Goal: Task Accomplishment & Management: Manage account settings

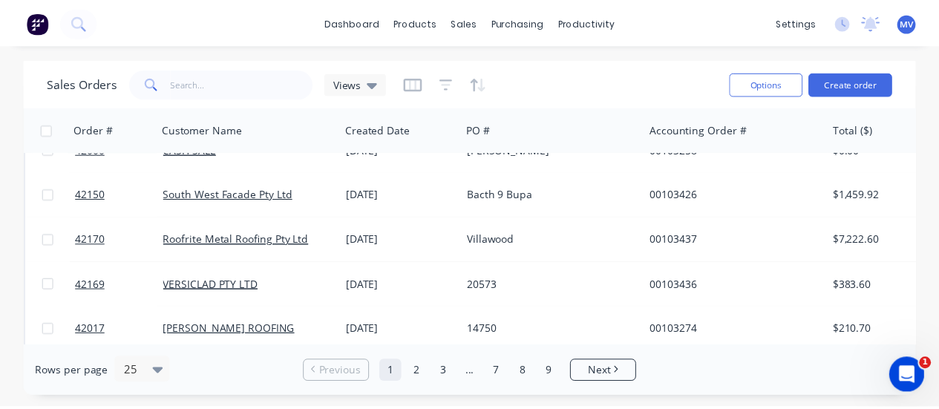
scroll to position [445, 0]
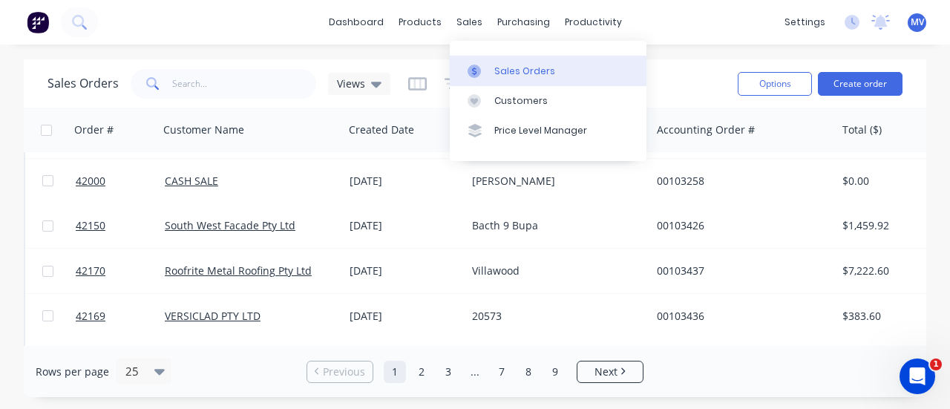
click at [505, 72] on div "Sales Orders" at bounding box center [524, 71] width 61 height 13
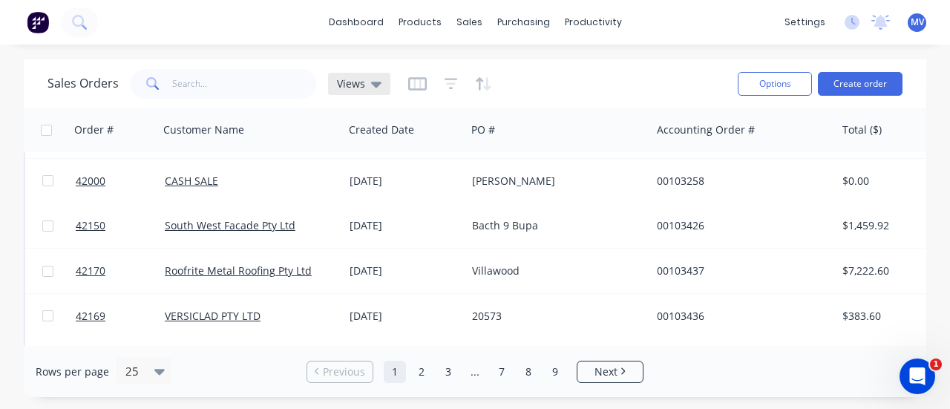
click at [373, 80] on icon at bounding box center [376, 84] width 10 height 16
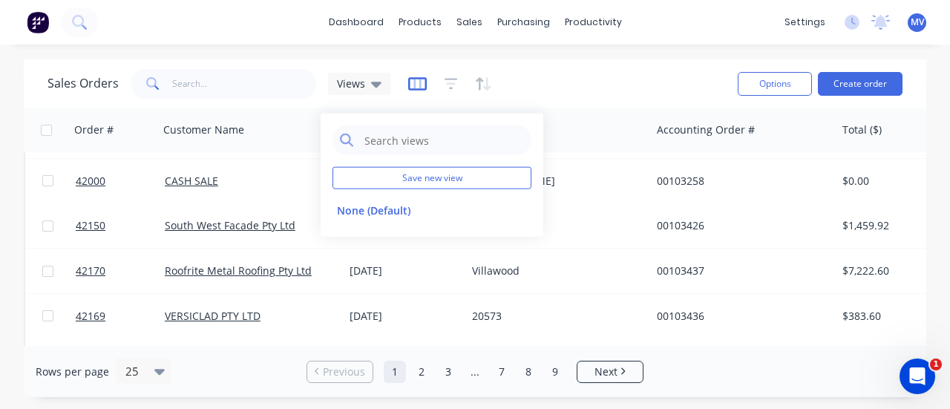
click at [413, 82] on icon "button" at bounding box center [416, 84] width 7 height 10
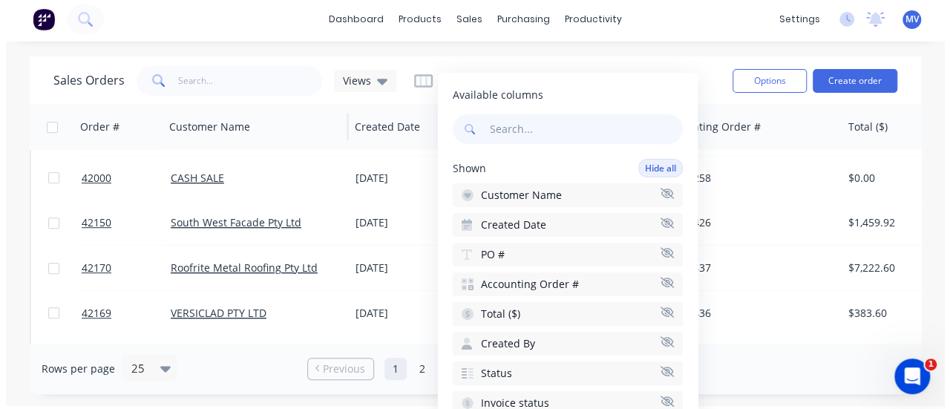
scroll to position [0, 0]
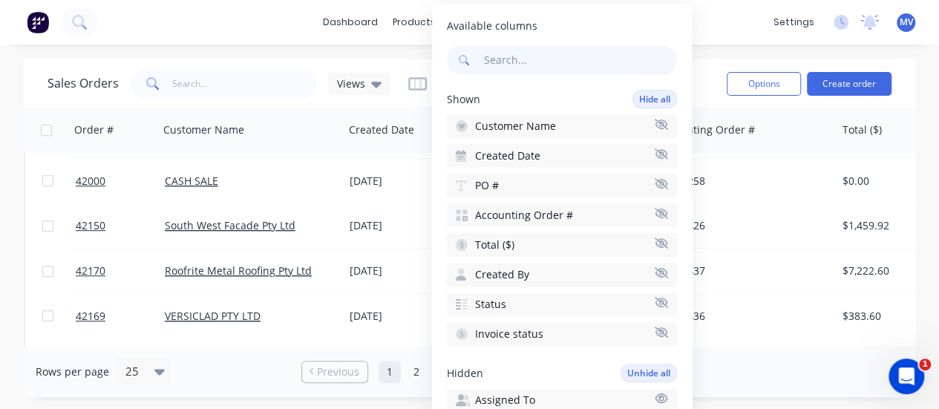
click at [389, 45] on div "dashboard products sales purchasing productivity dashboard products Product Cat…" at bounding box center [469, 204] width 939 height 409
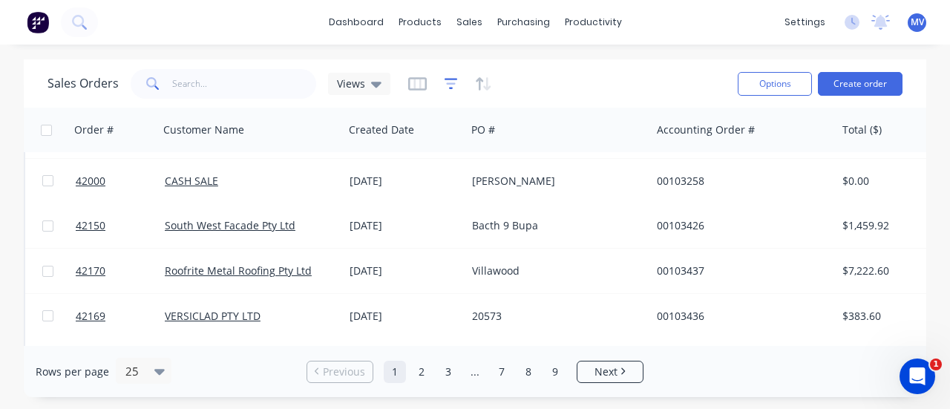
click at [454, 85] on icon "button" at bounding box center [450, 83] width 13 height 15
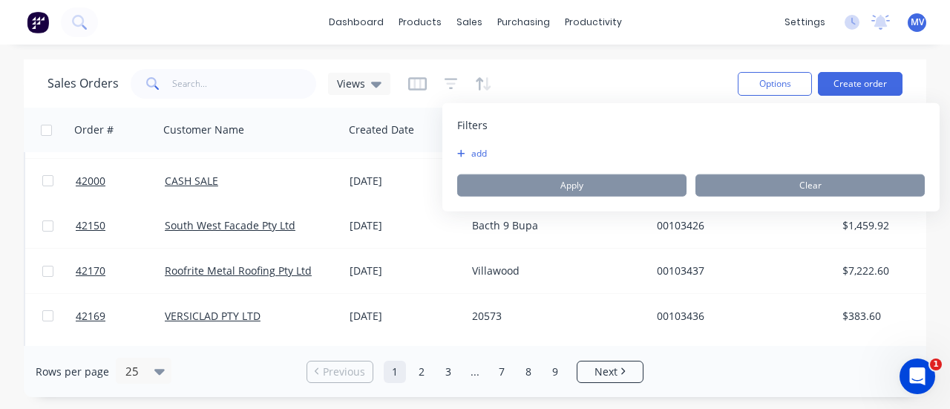
click at [458, 149] on icon "button" at bounding box center [461, 153] width 8 height 9
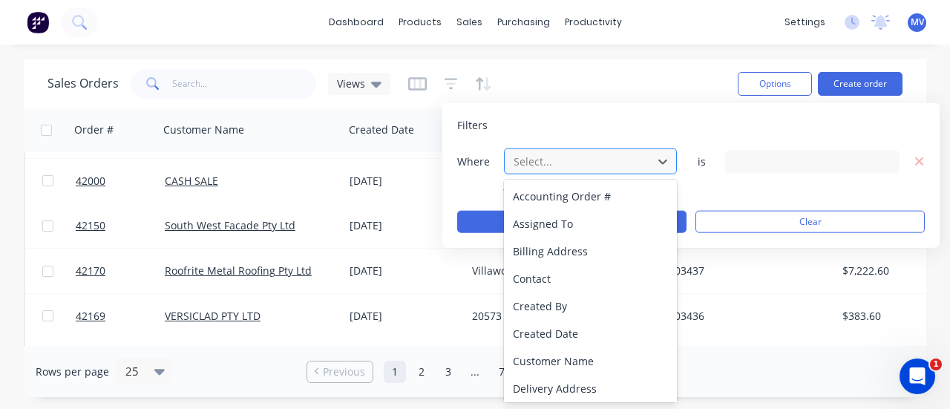
click at [647, 161] on div "Select..." at bounding box center [578, 161] width 142 height 24
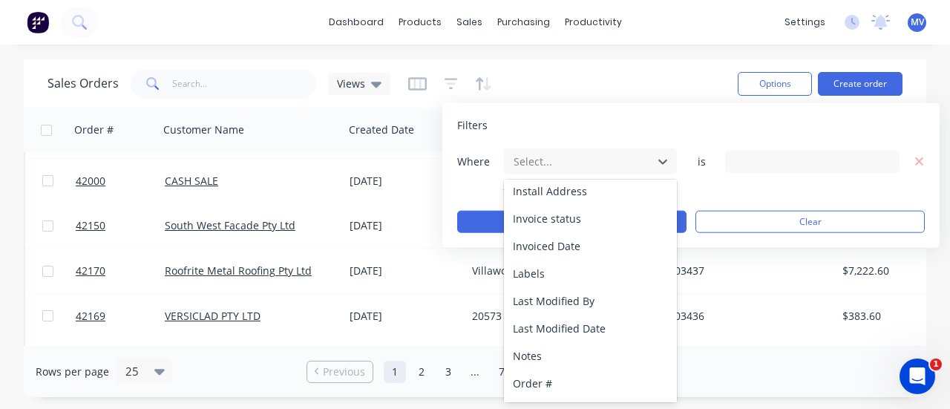
scroll to position [211, 0]
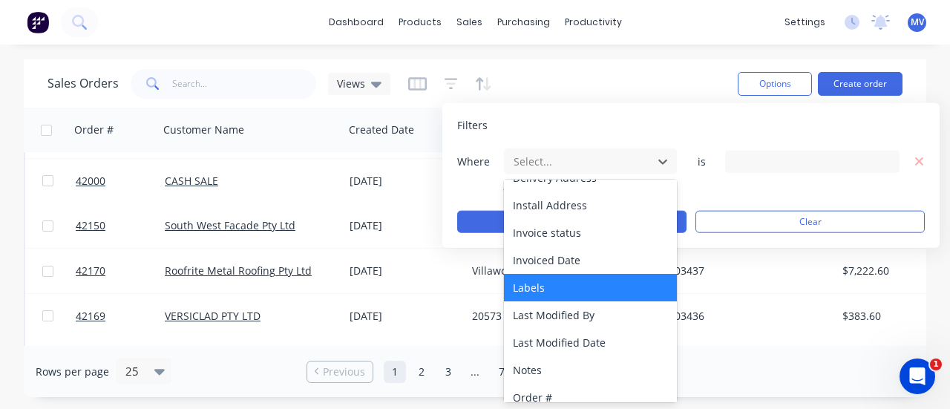
click at [541, 278] on div "Labels" at bounding box center [591, 287] width 174 height 27
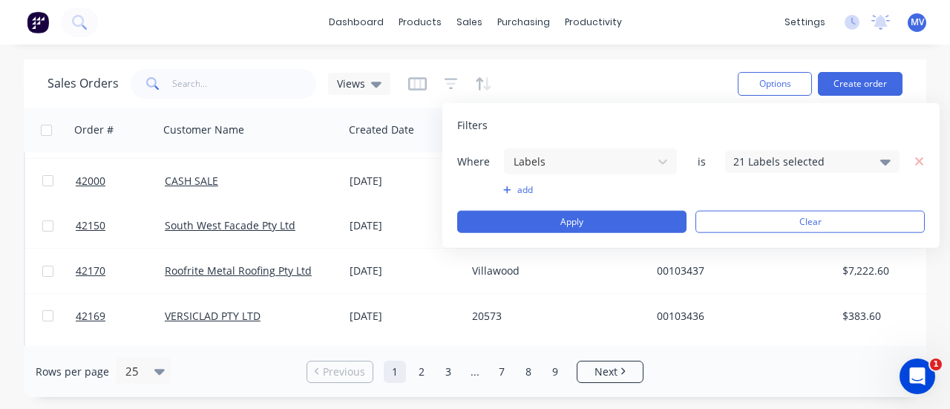
click at [881, 162] on icon at bounding box center [885, 161] width 10 height 16
click at [884, 162] on icon at bounding box center [885, 162] width 10 height 6
click at [884, 154] on icon at bounding box center [885, 161] width 10 height 16
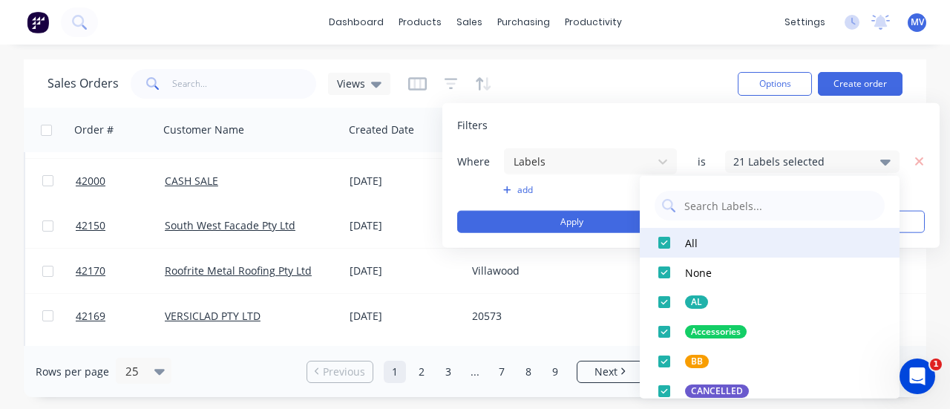
click at [665, 243] on div at bounding box center [664, 243] width 30 height 30
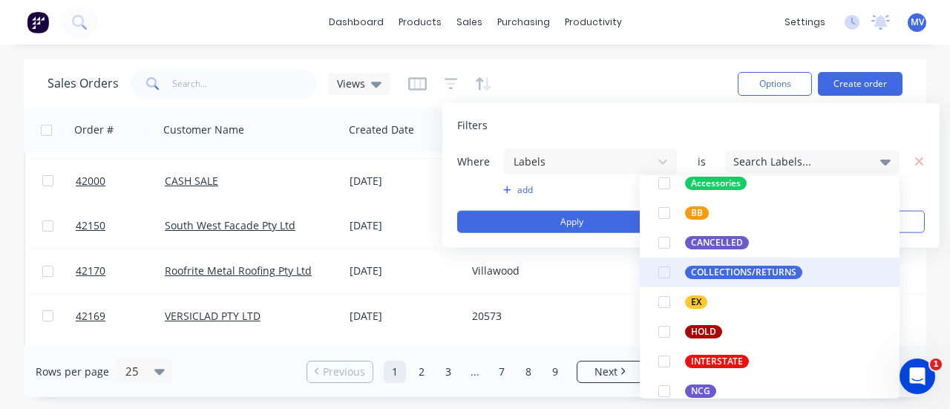
scroll to position [223, 0]
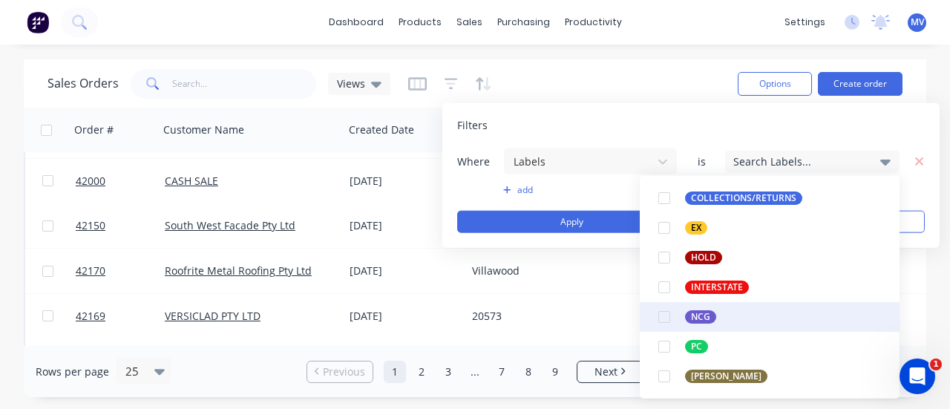
click at [667, 314] on div at bounding box center [664, 317] width 30 height 30
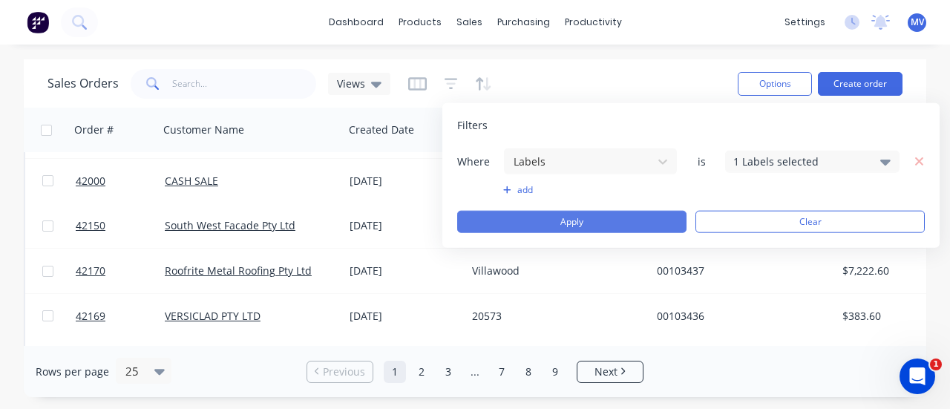
click at [555, 223] on button "Apply" at bounding box center [571, 222] width 229 height 22
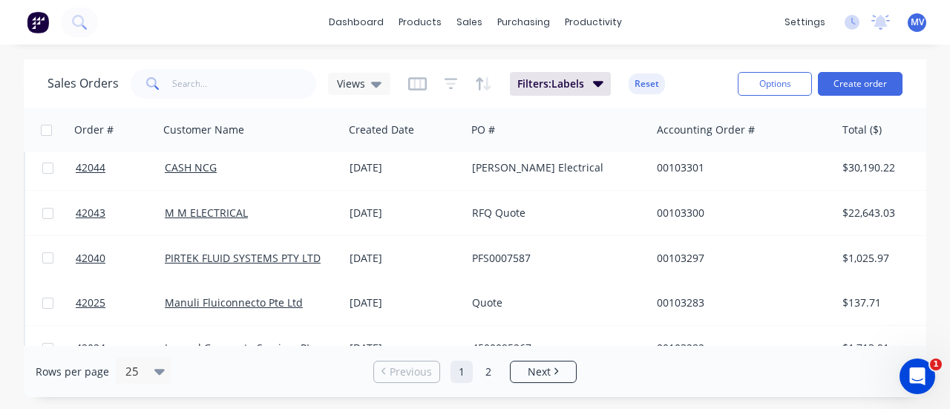
scroll to position [668, 0]
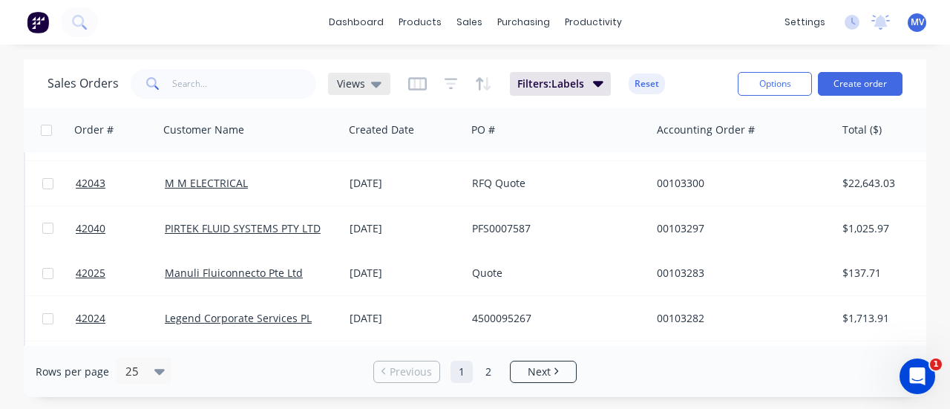
click at [371, 79] on icon at bounding box center [376, 84] width 10 height 16
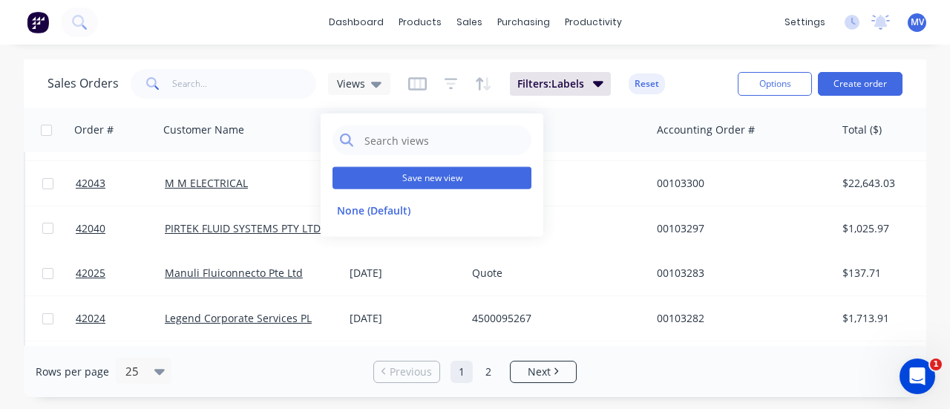
click at [391, 173] on button "Save new view" at bounding box center [431, 178] width 199 height 22
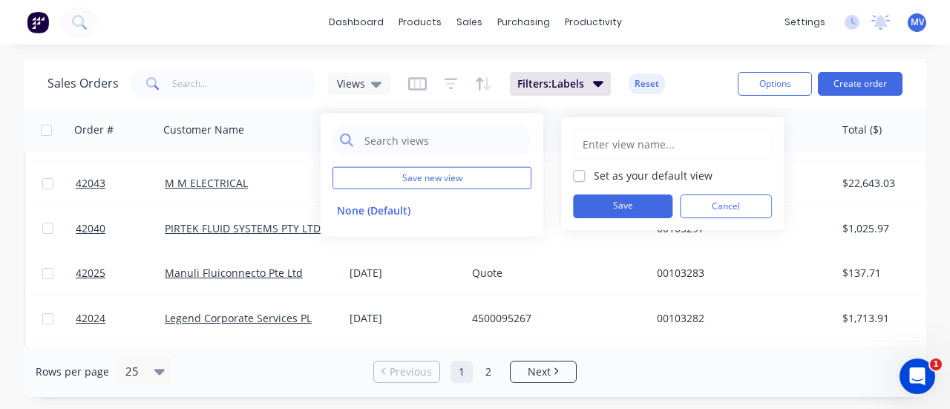
click at [614, 145] on input "text" at bounding box center [672, 144] width 183 height 28
type input "NCG"
click at [645, 212] on button "Save" at bounding box center [622, 206] width 99 height 24
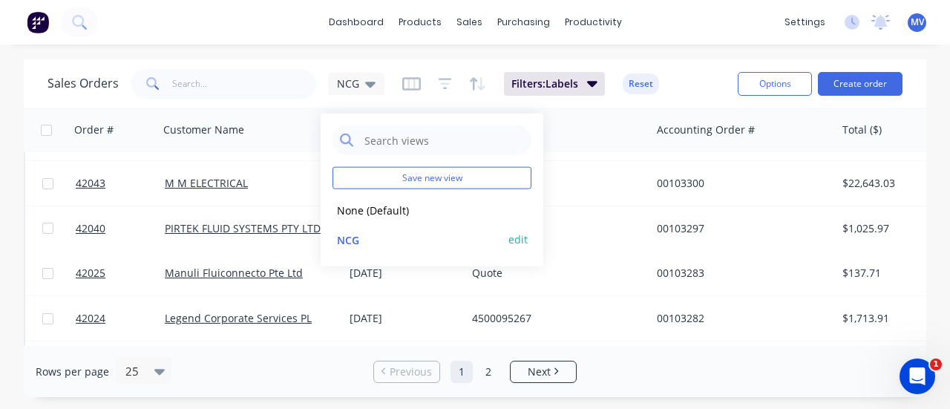
click at [522, 235] on button "edit" at bounding box center [517, 239] width 19 height 16
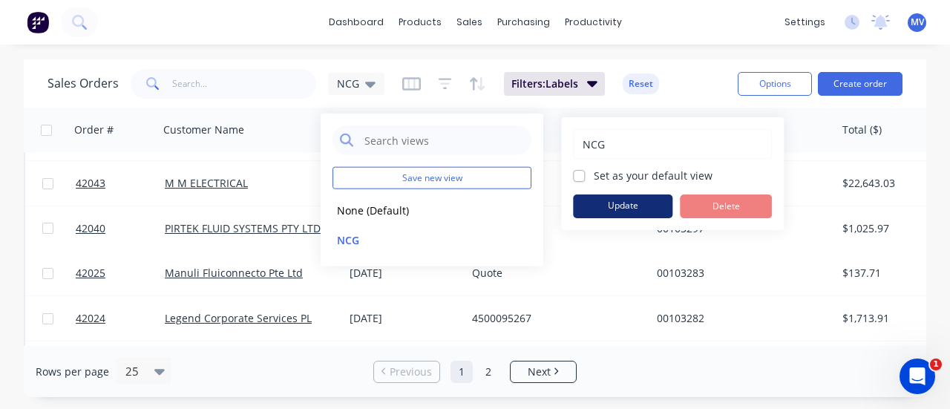
click at [622, 206] on button "Update" at bounding box center [622, 206] width 99 height 24
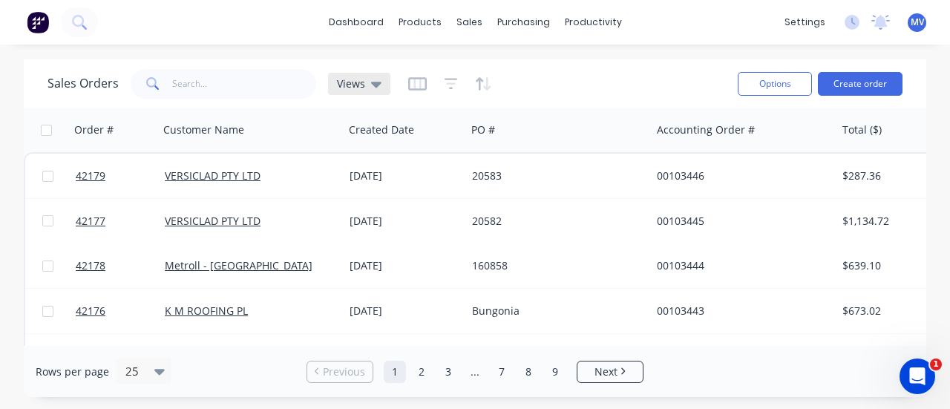
click at [372, 84] on icon at bounding box center [376, 85] width 10 height 6
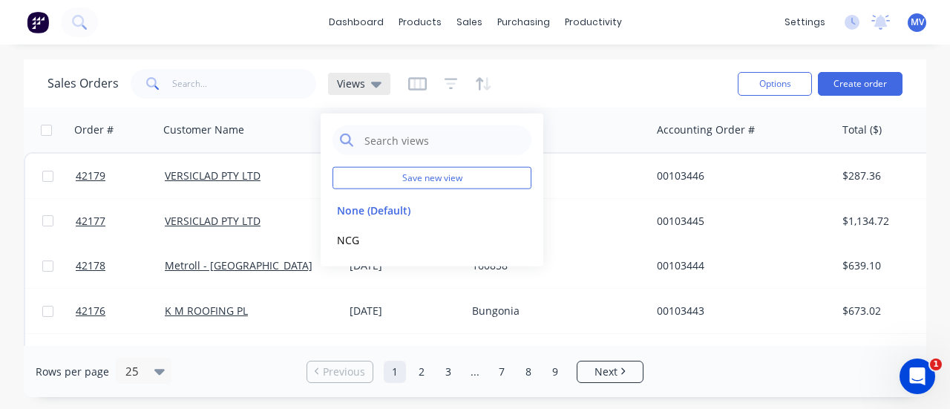
click at [372, 79] on icon at bounding box center [376, 84] width 10 height 16
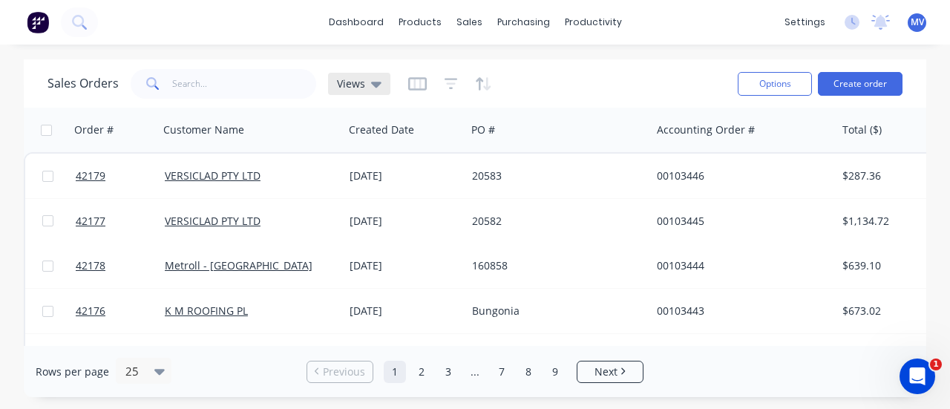
click at [373, 80] on icon at bounding box center [376, 84] width 10 height 16
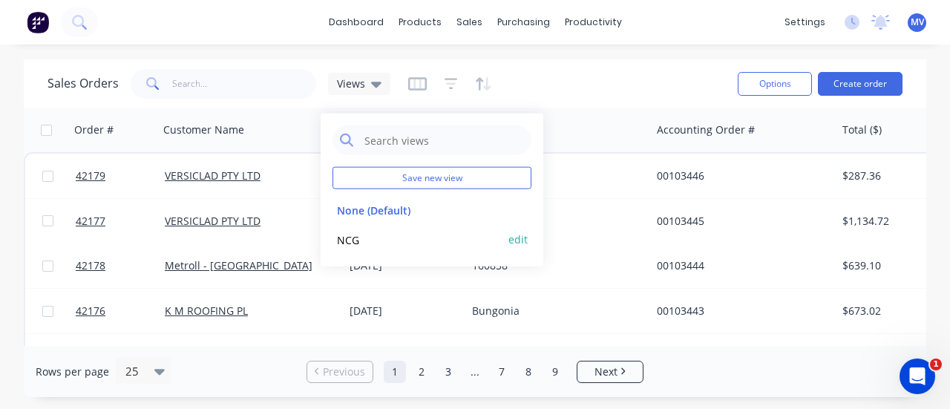
click at [355, 233] on button "NCG" at bounding box center [416, 239] width 169 height 17
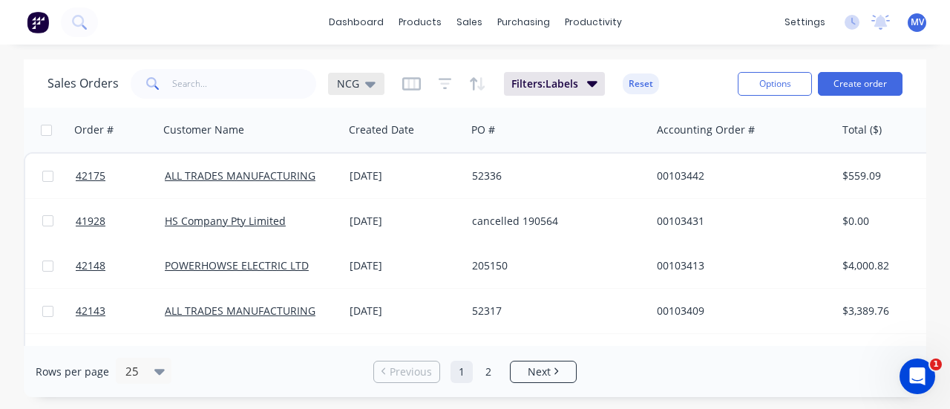
click at [371, 85] on icon at bounding box center [370, 84] width 10 height 16
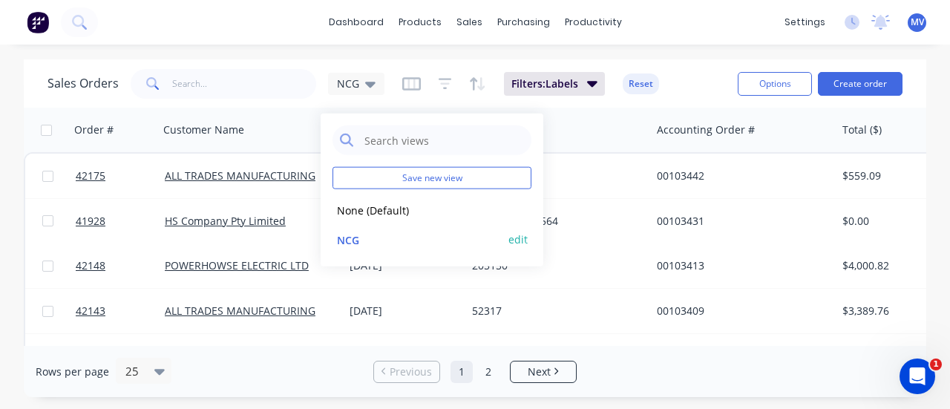
click at [519, 234] on button "edit" at bounding box center [517, 239] width 19 height 16
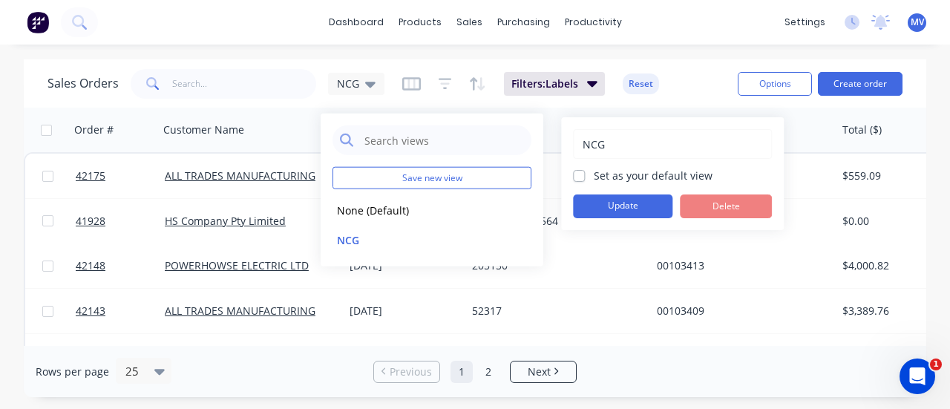
click at [620, 146] on input "NCG" at bounding box center [672, 144] width 183 height 28
type input "NCG - All"
click at [626, 201] on button "Update" at bounding box center [622, 206] width 99 height 24
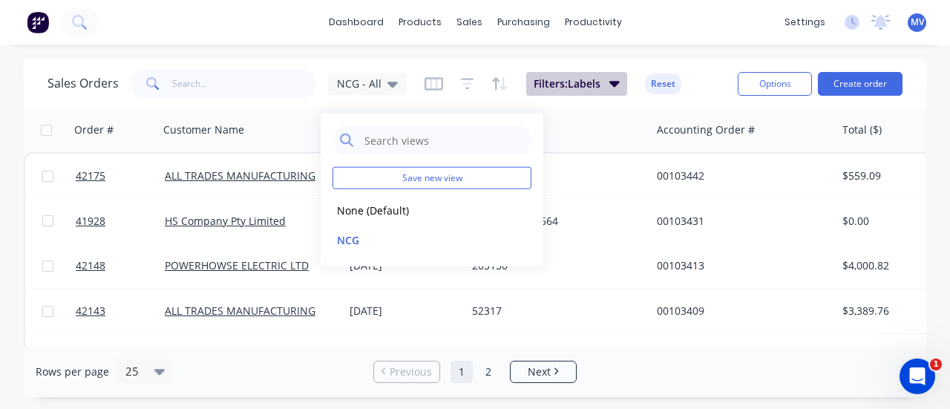
click at [604, 88] on button "Filters: Labels" at bounding box center [576, 84] width 101 height 24
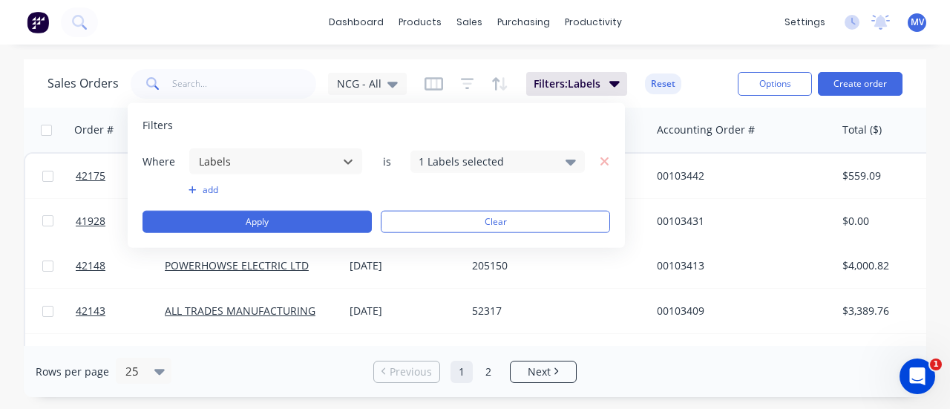
click at [213, 191] on button "add" at bounding box center [275, 190] width 174 height 12
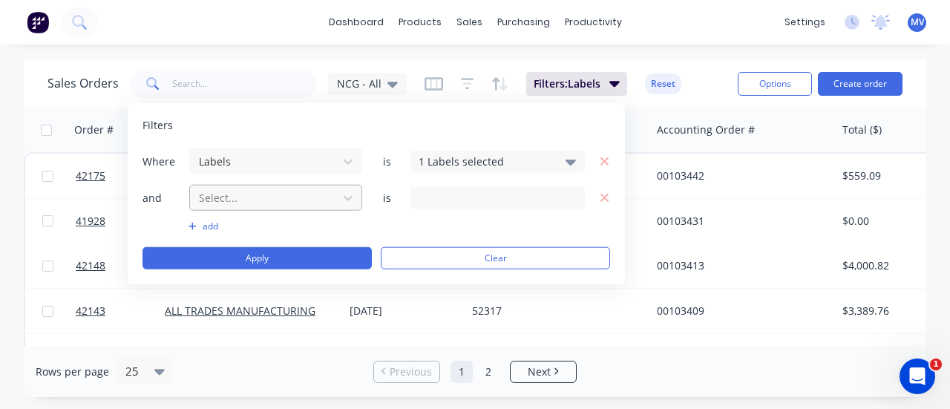
click at [233, 197] on div at bounding box center [263, 197] width 133 height 19
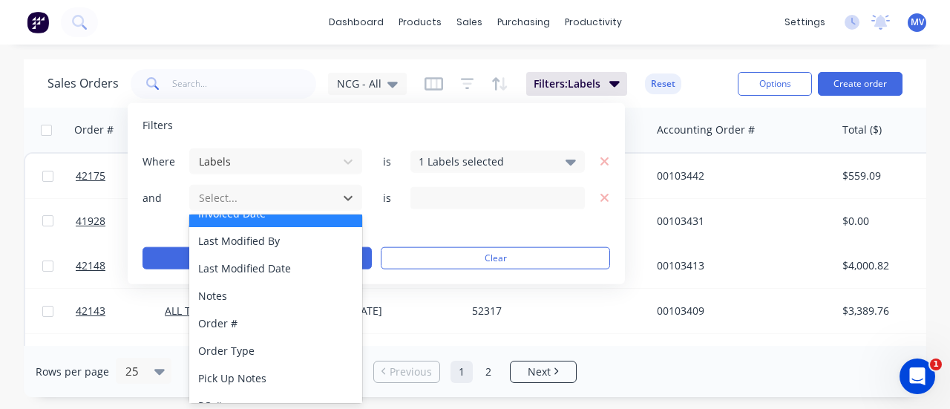
scroll to position [367, 0]
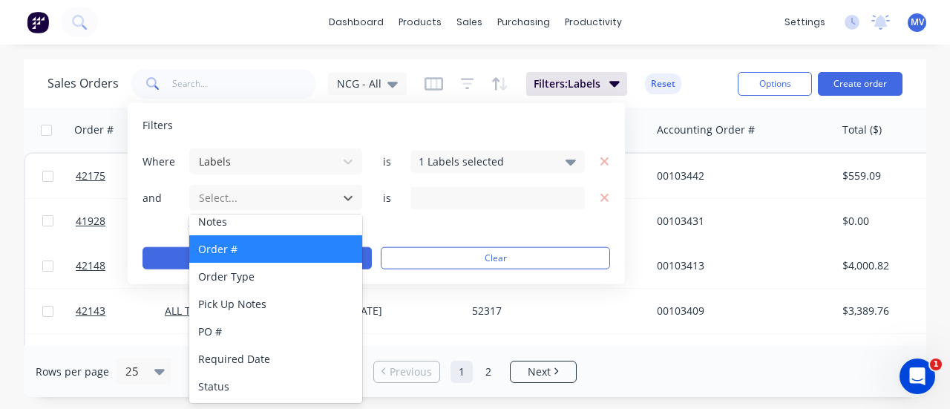
click at [239, 246] on div "Order #" at bounding box center [276, 248] width 174 height 27
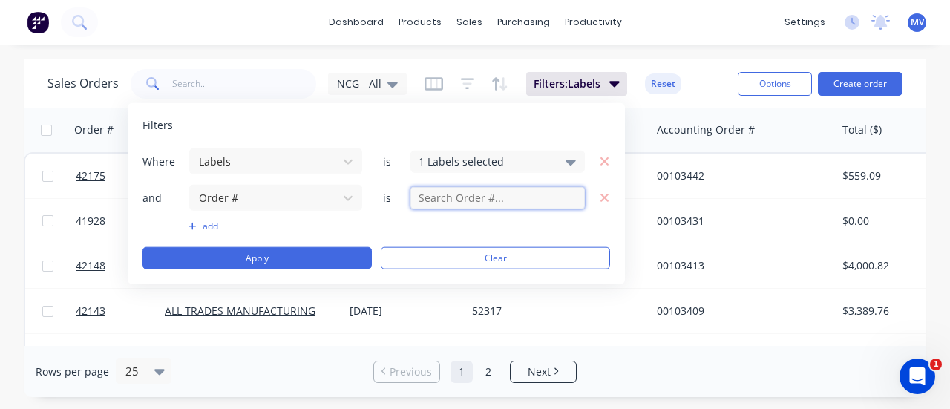
click at [540, 194] on input "text" at bounding box center [497, 197] width 174 height 22
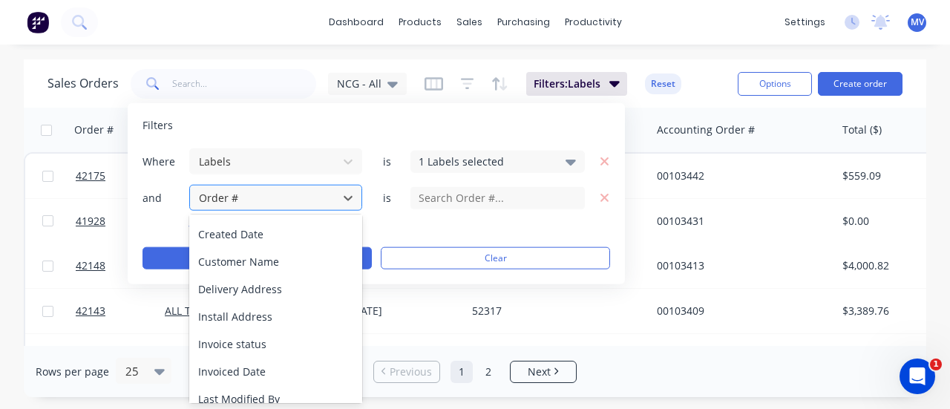
scroll to position [148, 0]
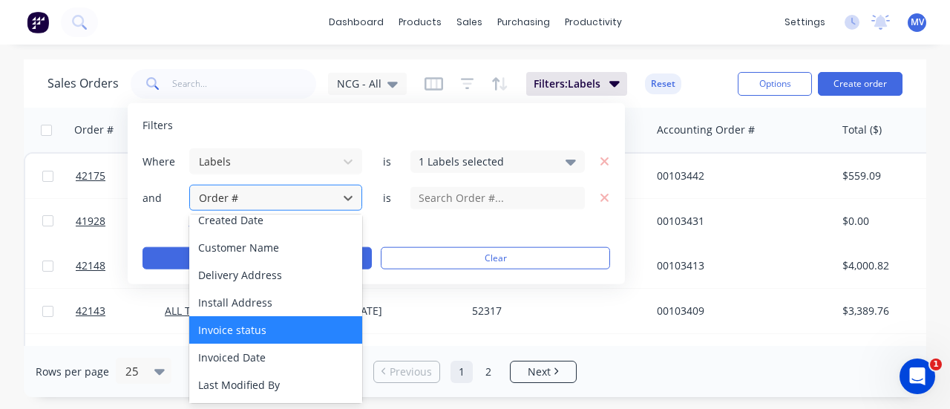
click at [277, 321] on div "Invoice status" at bounding box center [276, 329] width 174 height 27
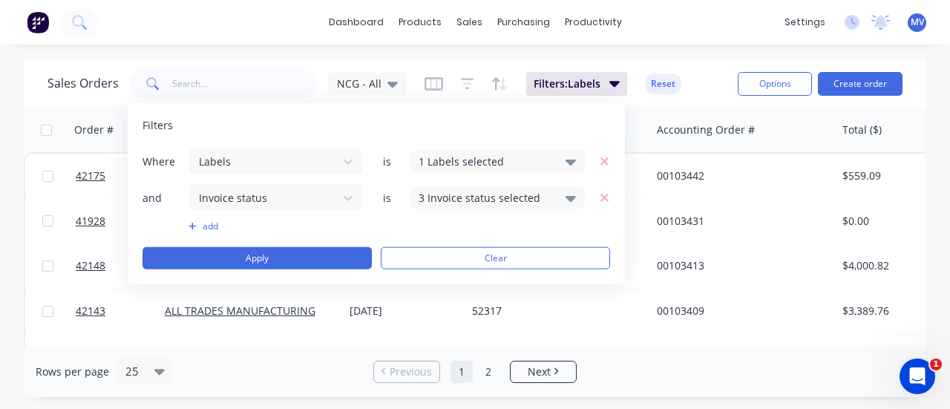
click at [569, 197] on icon at bounding box center [570, 198] width 10 height 6
click at [602, 200] on icon "button" at bounding box center [604, 197] width 10 height 13
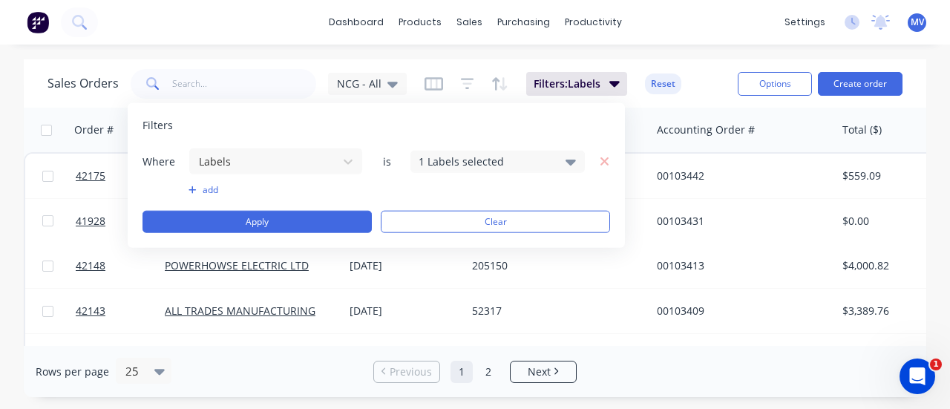
click at [206, 184] on button "add" at bounding box center [275, 190] width 174 height 12
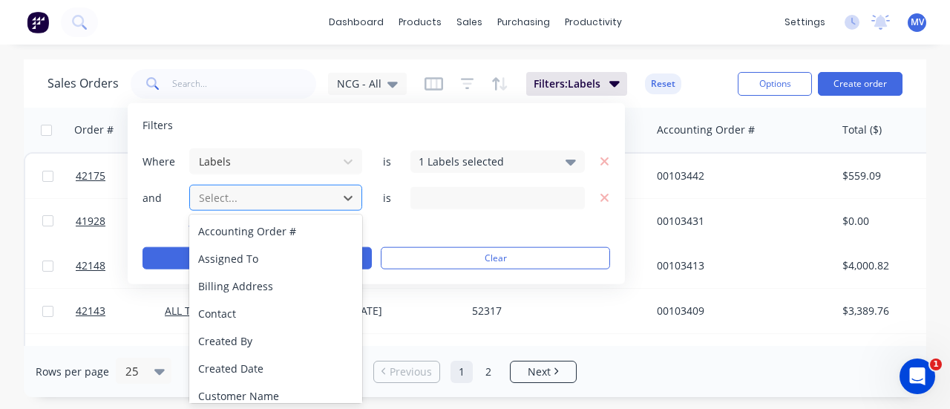
click at [243, 197] on div at bounding box center [263, 197] width 133 height 19
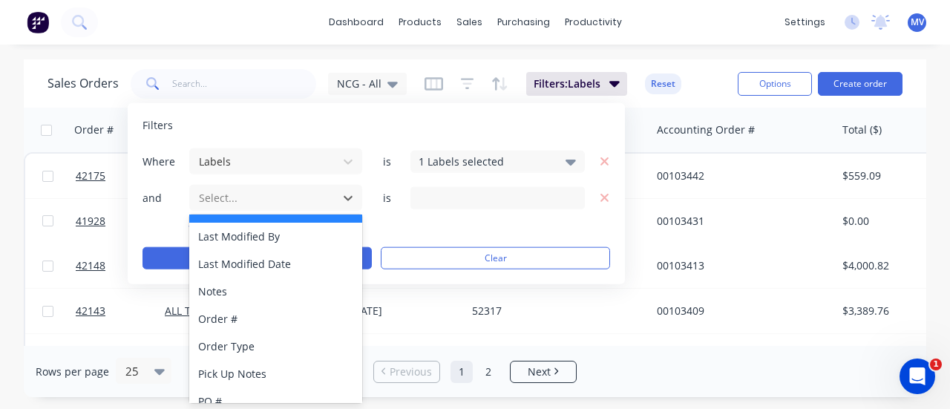
scroll to position [367, 0]
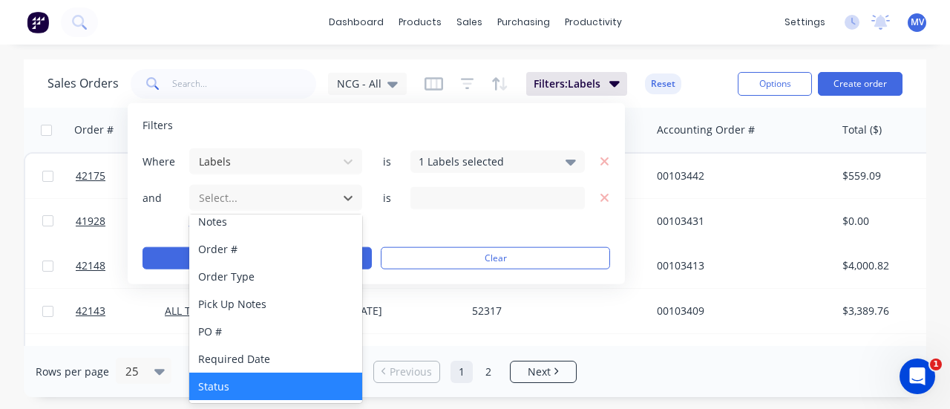
click at [230, 387] on div "Status" at bounding box center [276, 385] width 174 height 27
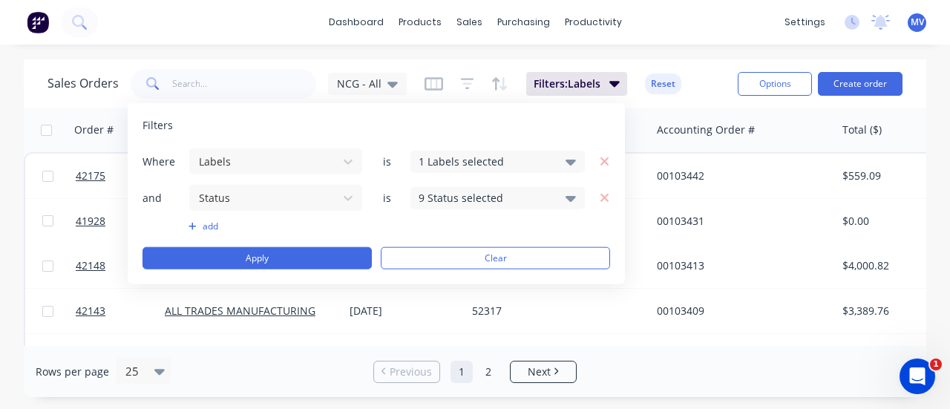
click at [565, 196] on icon at bounding box center [570, 197] width 10 height 16
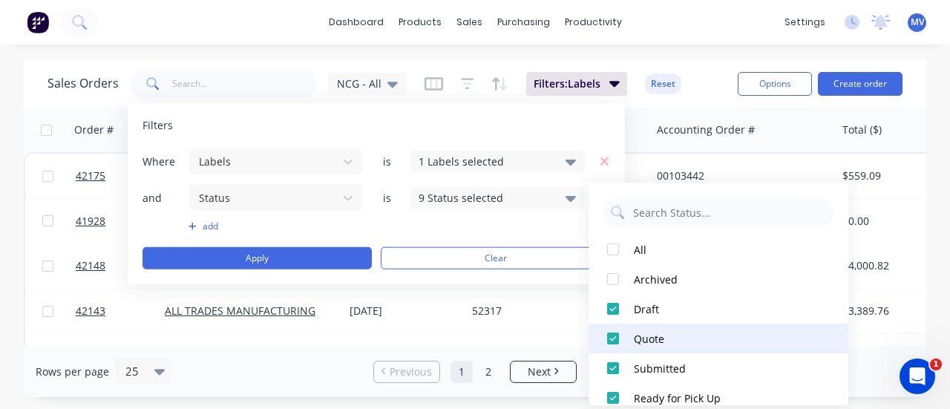
click at [615, 339] on div at bounding box center [613, 338] width 30 height 30
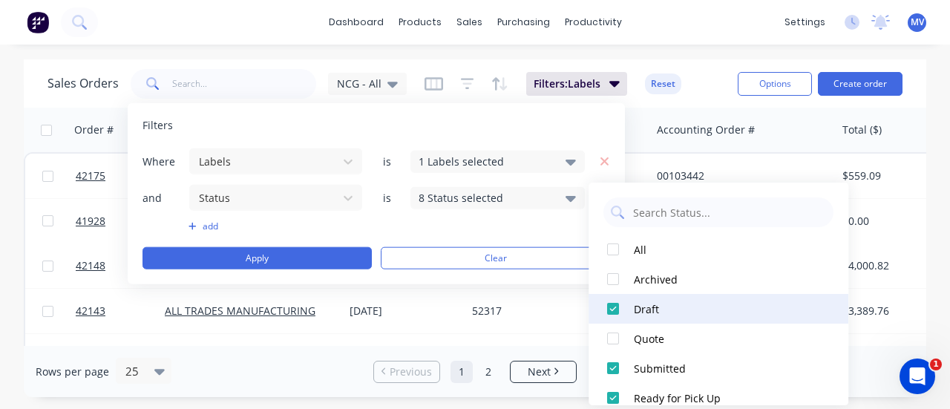
click at [614, 305] on div at bounding box center [613, 309] width 30 height 30
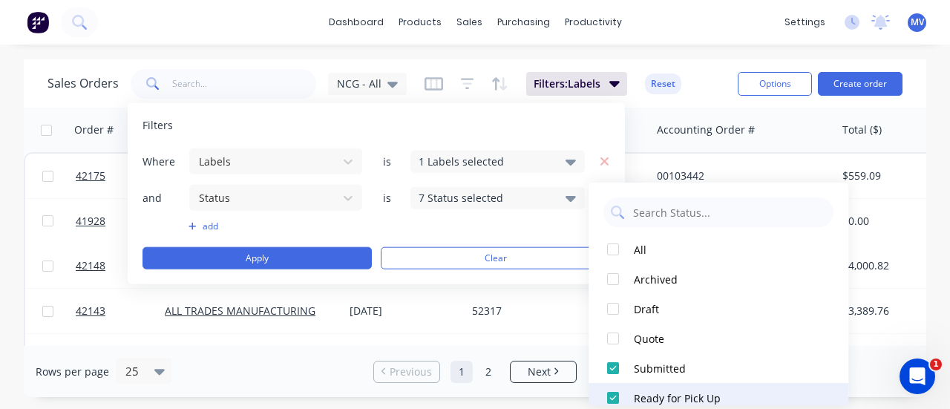
click at [611, 394] on div at bounding box center [613, 398] width 30 height 30
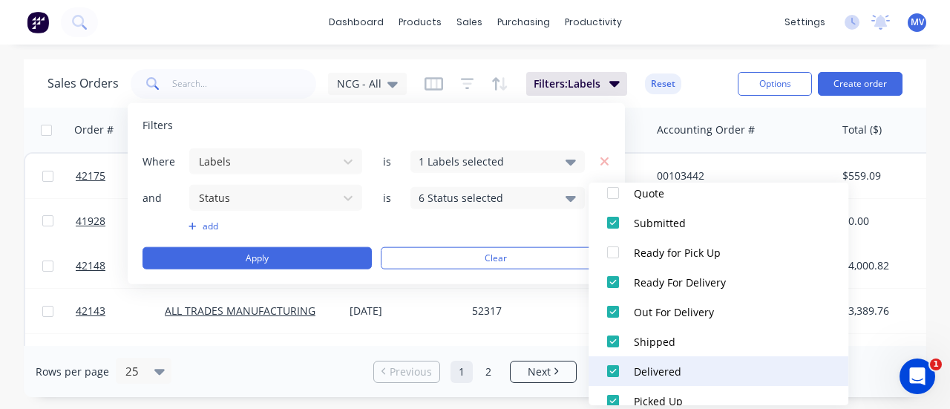
scroll to position [148, 0]
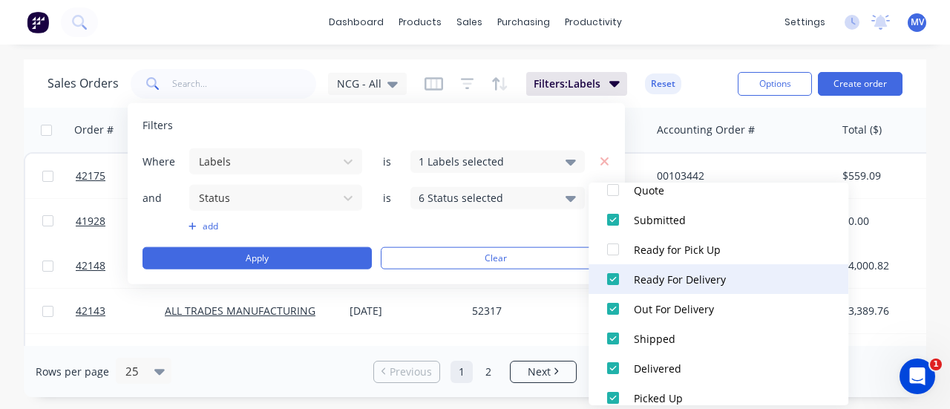
click at [611, 279] on div at bounding box center [613, 279] width 30 height 30
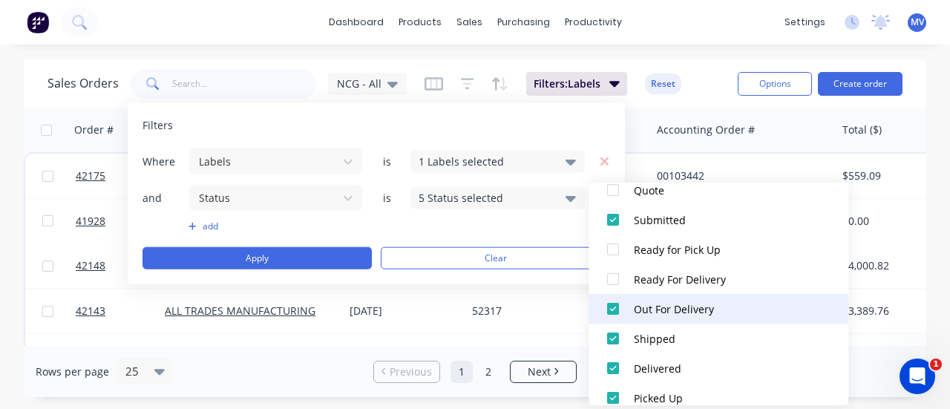
click at [616, 309] on div at bounding box center [613, 309] width 30 height 30
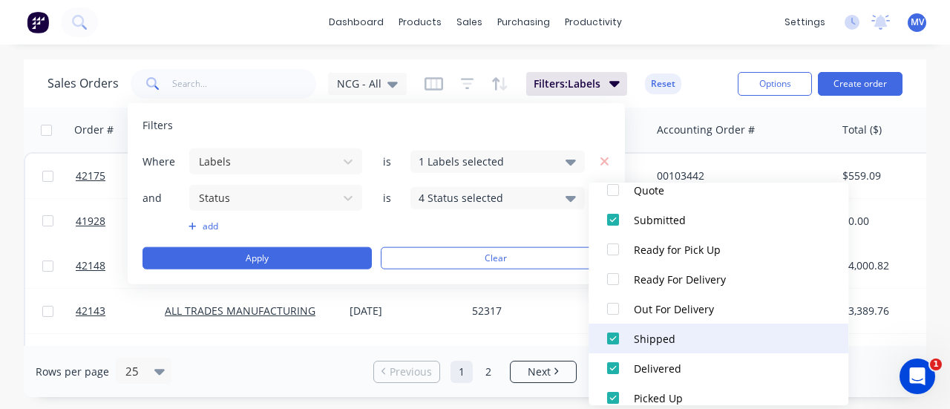
click at [608, 335] on div at bounding box center [613, 338] width 30 height 30
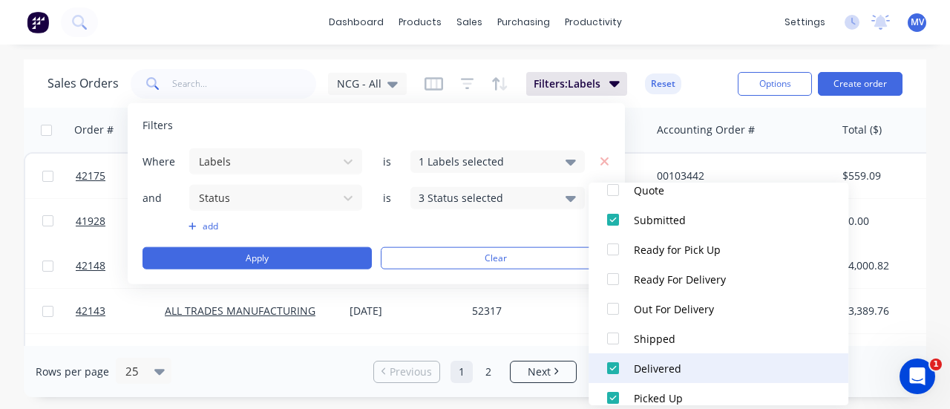
click at [608, 366] on div at bounding box center [613, 368] width 30 height 30
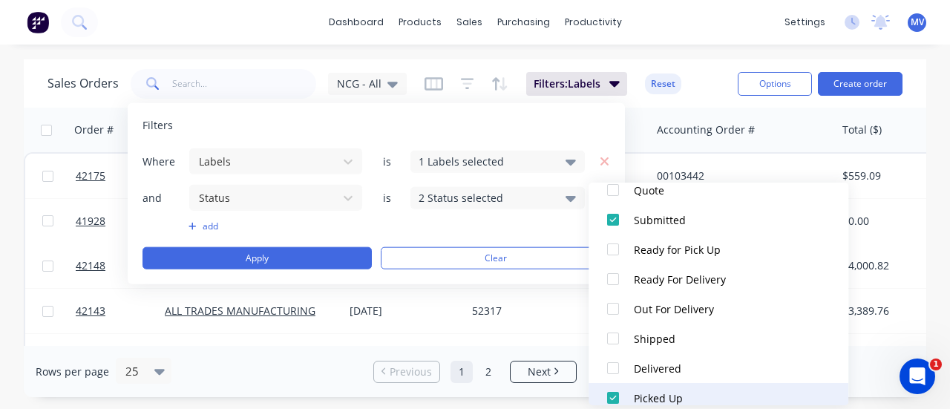
click at [616, 392] on div at bounding box center [613, 398] width 30 height 30
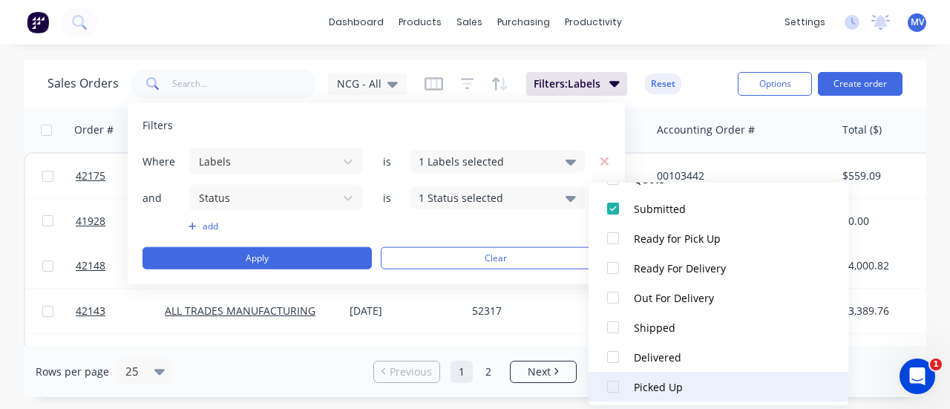
scroll to position [163, 0]
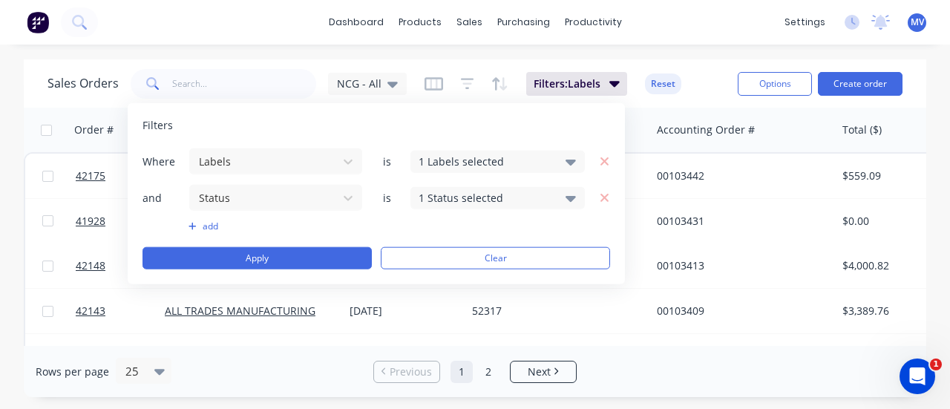
click at [473, 220] on div "add" at bounding box center [375, 226] width 467 height 12
click at [276, 252] on button "Apply" at bounding box center [256, 258] width 229 height 22
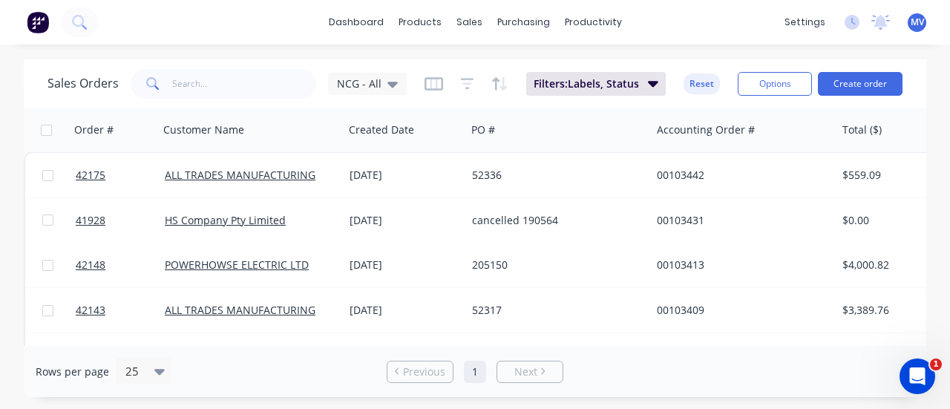
scroll to position [0, 0]
click at [395, 84] on div "NCG - All" at bounding box center [367, 84] width 79 height 22
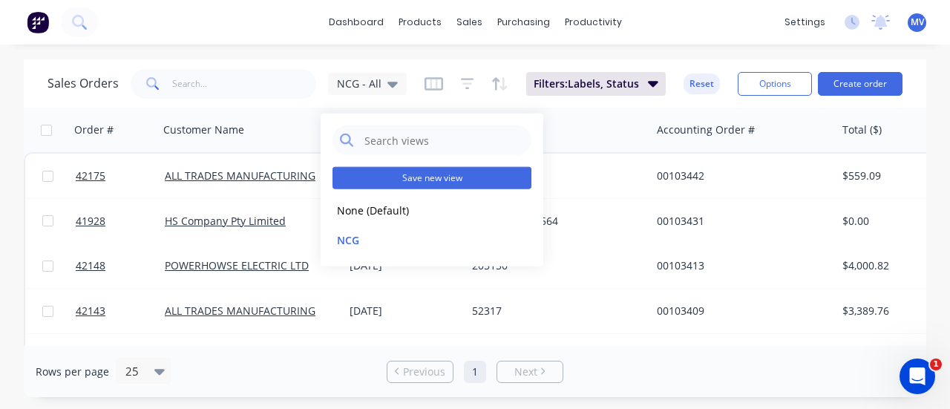
click at [418, 176] on button "Save new view" at bounding box center [431, 178] width 199 height 22
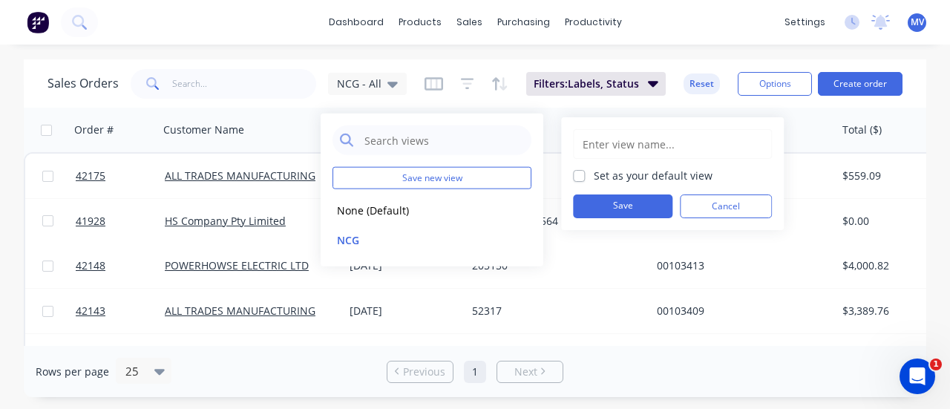
click at [619, 145] on input "text" at bounding box center [672, 144] width 183 height 28
type input "NCG Sales only"
click at [652, 207] on button "Save" at bounding box center [622, 206] width 99 height 24
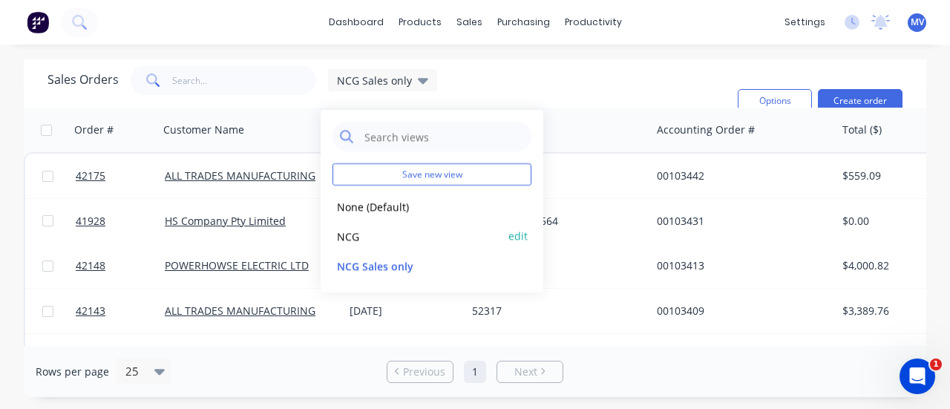
click at [352, 231] on button "NCG" at bounding box center [416, 236] width 169 height 17
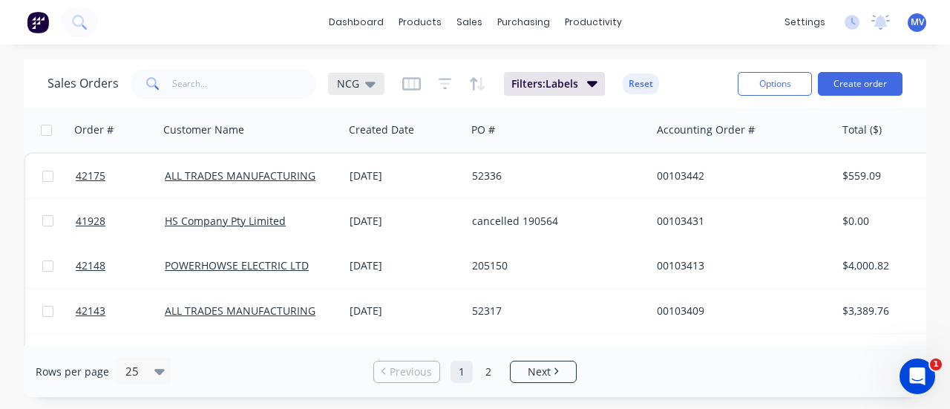
click at [350, 84] on span "NCG" at bounding box center [348, 84] width 22 height 16
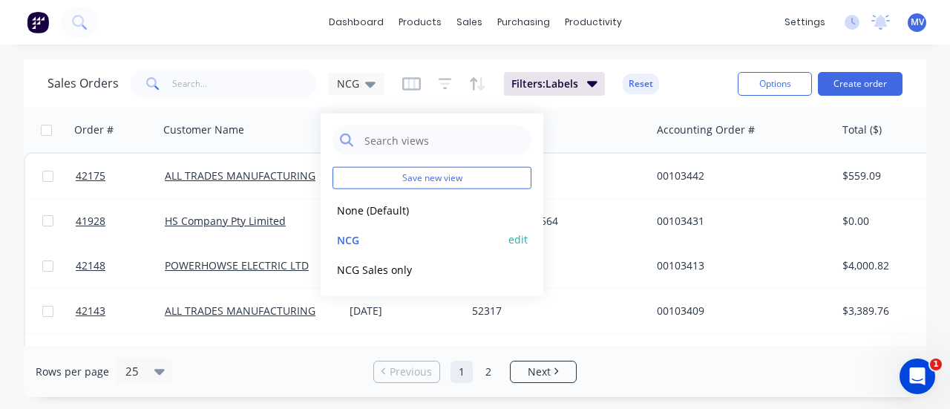
click at [516, 234] on button "edit" at bounding box center [517, 239] width 19 height 16
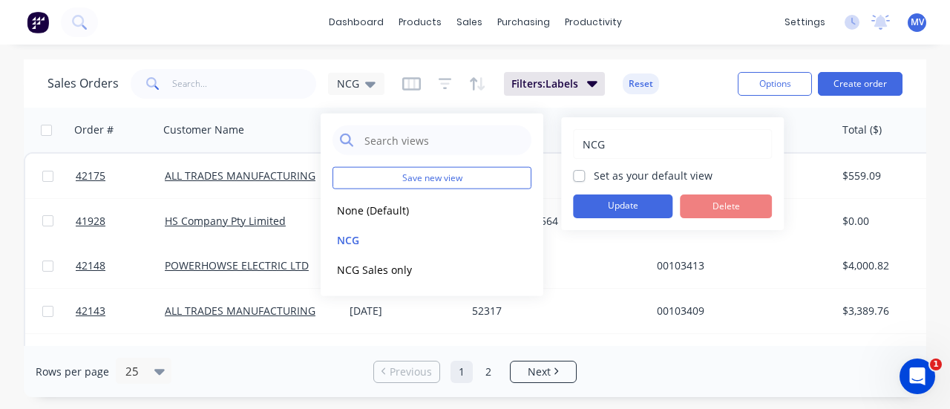
click at [620, 146] on input "NCG" at bounding box center [672, 144] width 183 height 28
type input "NCG All"
click at [602, 201] on button "Update" at bounding box center [622, 206] width 99 height 24
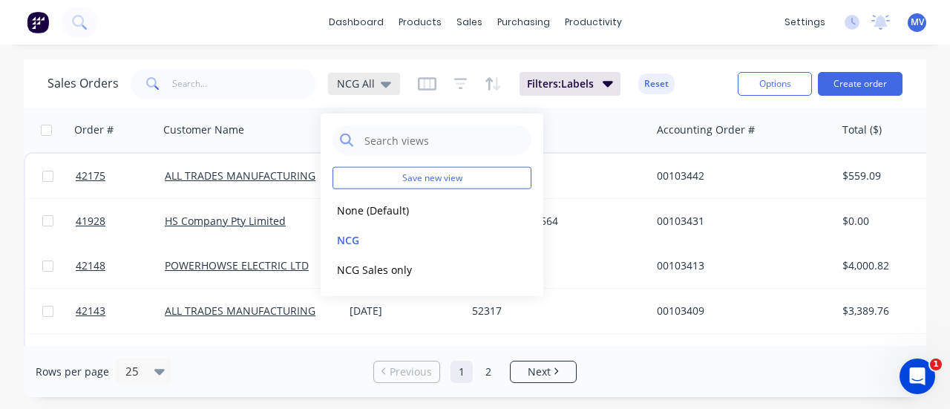
click at [386, 85] on icon at bounding box center [386, 85] width 10 height 6
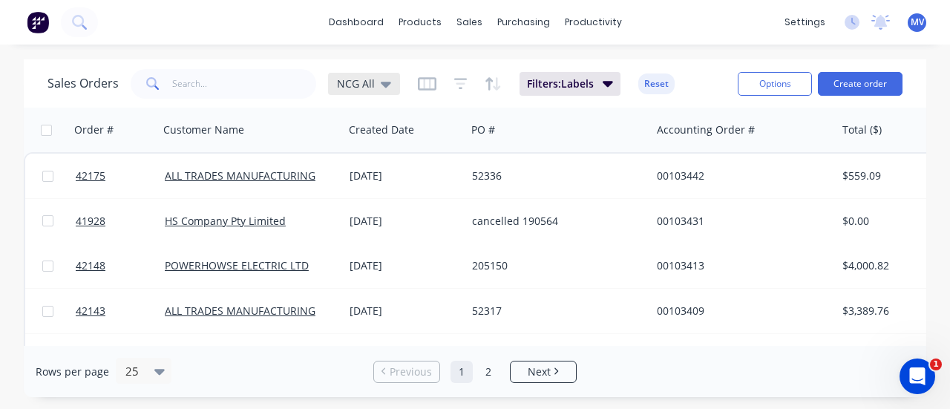
click at [381, 85] on icon at bounding box center [386, 84] width 10 height 16
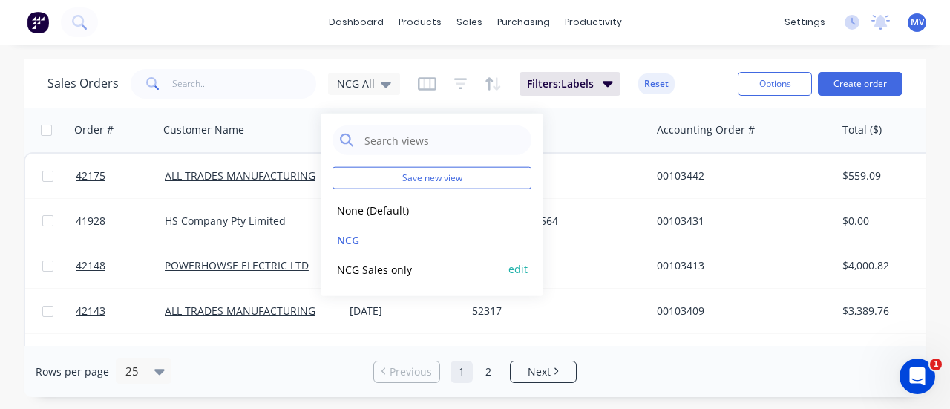
click at [368, 266] on button "NCG Sales only" at bounding box center [416, 268] width 169 height 17
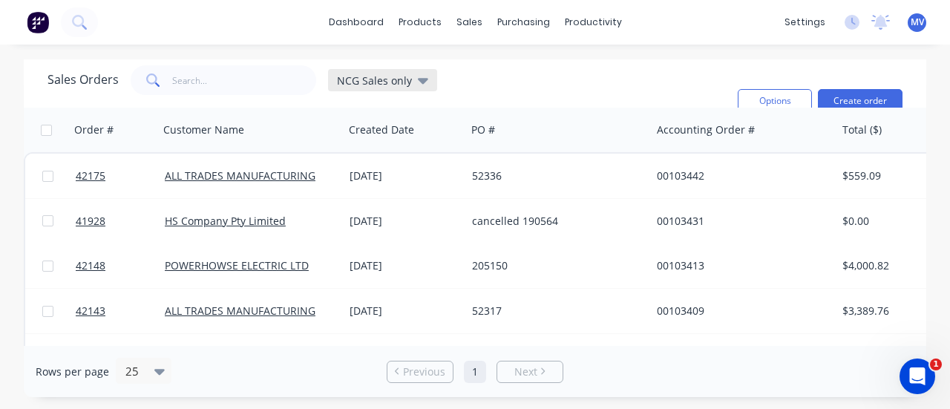
click at [372, 82] on span "NCG Sales only" at bounding box center [374, 81] width 75 height 16
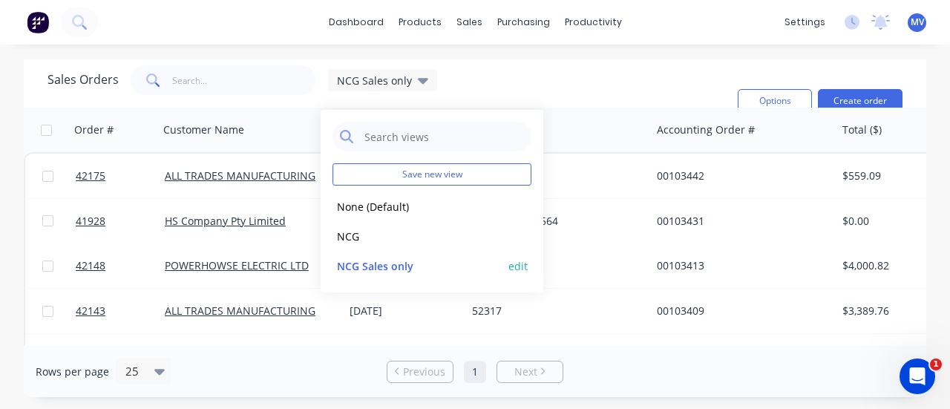
click at [376, 263] on button "NCG Sales only" at bounding box center [416, 265] width 169 height 17
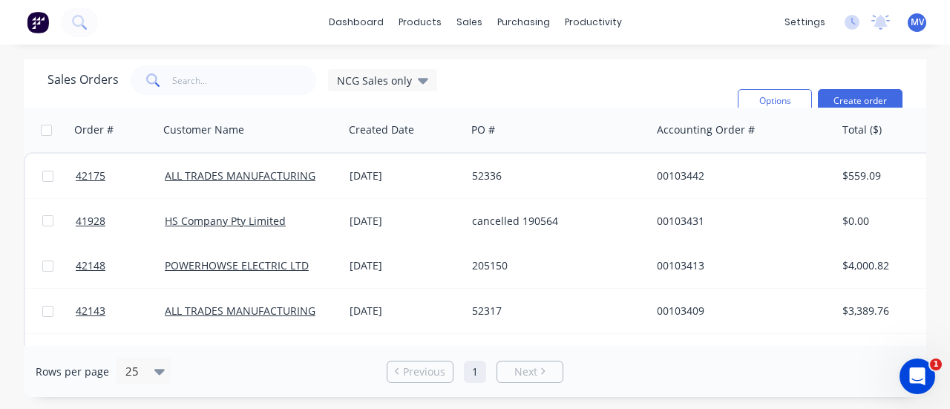
click at [515, 90] on div "Sales Orders NCG Sales only Filters: Labels, Status Reset" at bounding box center [386, 100] width 678 height 71
click at [160, 367] on icon at bounding box center [159, 371] width 10 height 16
click at [143, 289] on div "50" at bounding box center [141, 279] width 56 height 27
click at [528, 87] on div "Sales Orders NCG Sales only Filters: Labels, Status Reset" at bounding box center [386, 100] width 678 height 71
